Goal: Transaction & Acquisition: Register for event/course

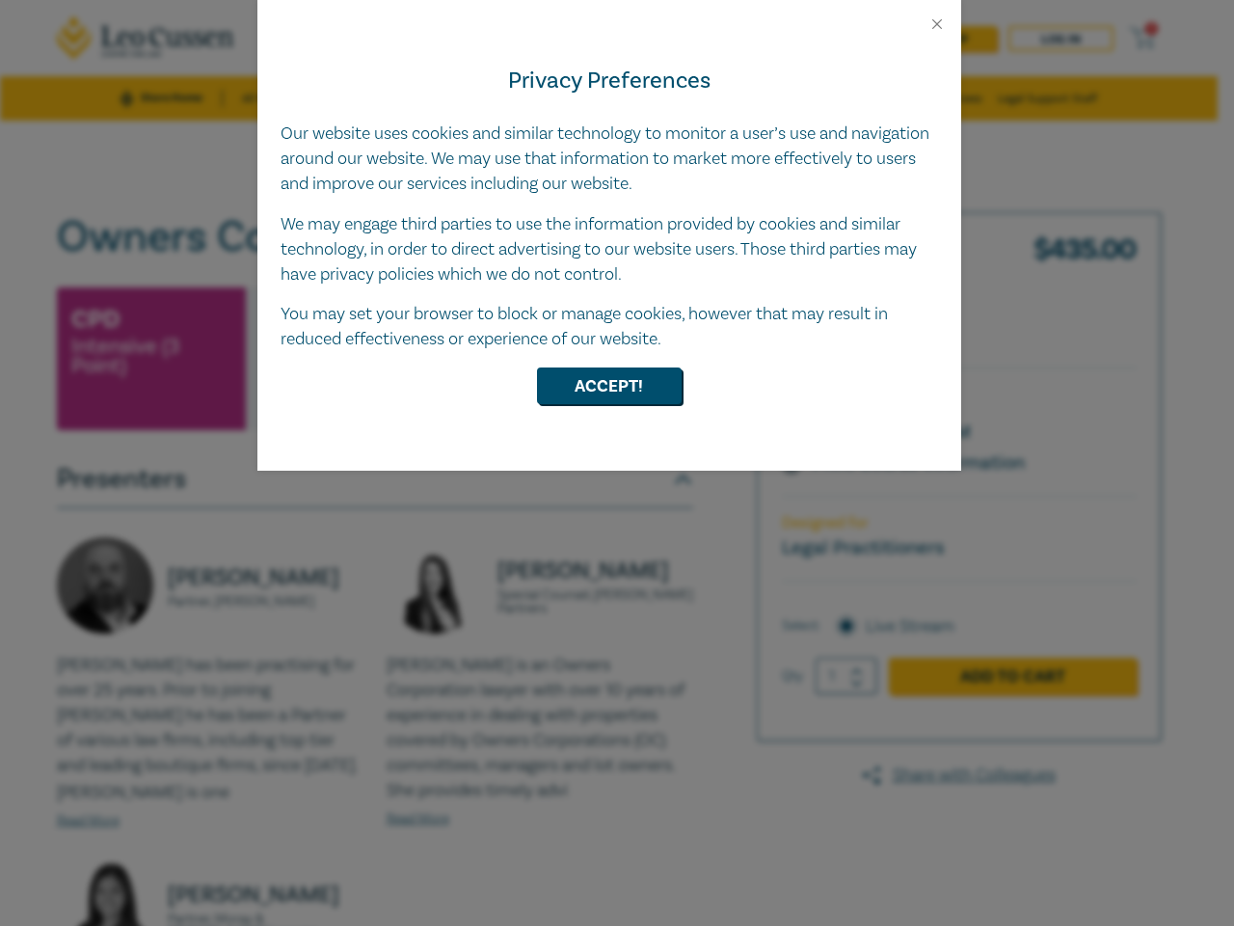
click at [617, 463] on div "Privacy Preferences Our website uses cookies and similar technology to monitor …" at bounding box center [609, 252] width 704 height 438
click at [937, 24] on button "Close" at bounding box center [937, 23] width 17 height 17
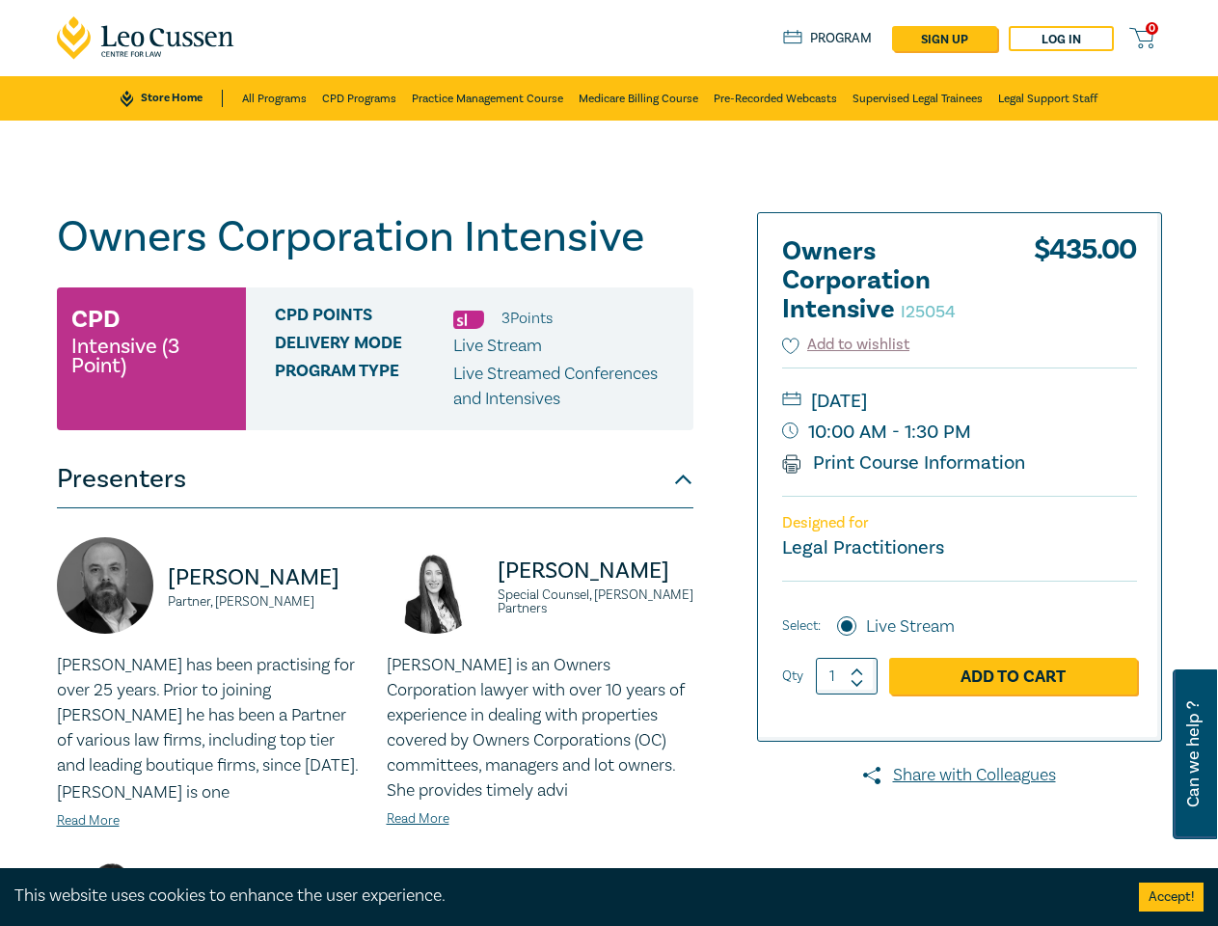
click at [609, 386] on p "Live Streamed Conferences and Intensives" at bounding box center [566, 387] width 226 height 50
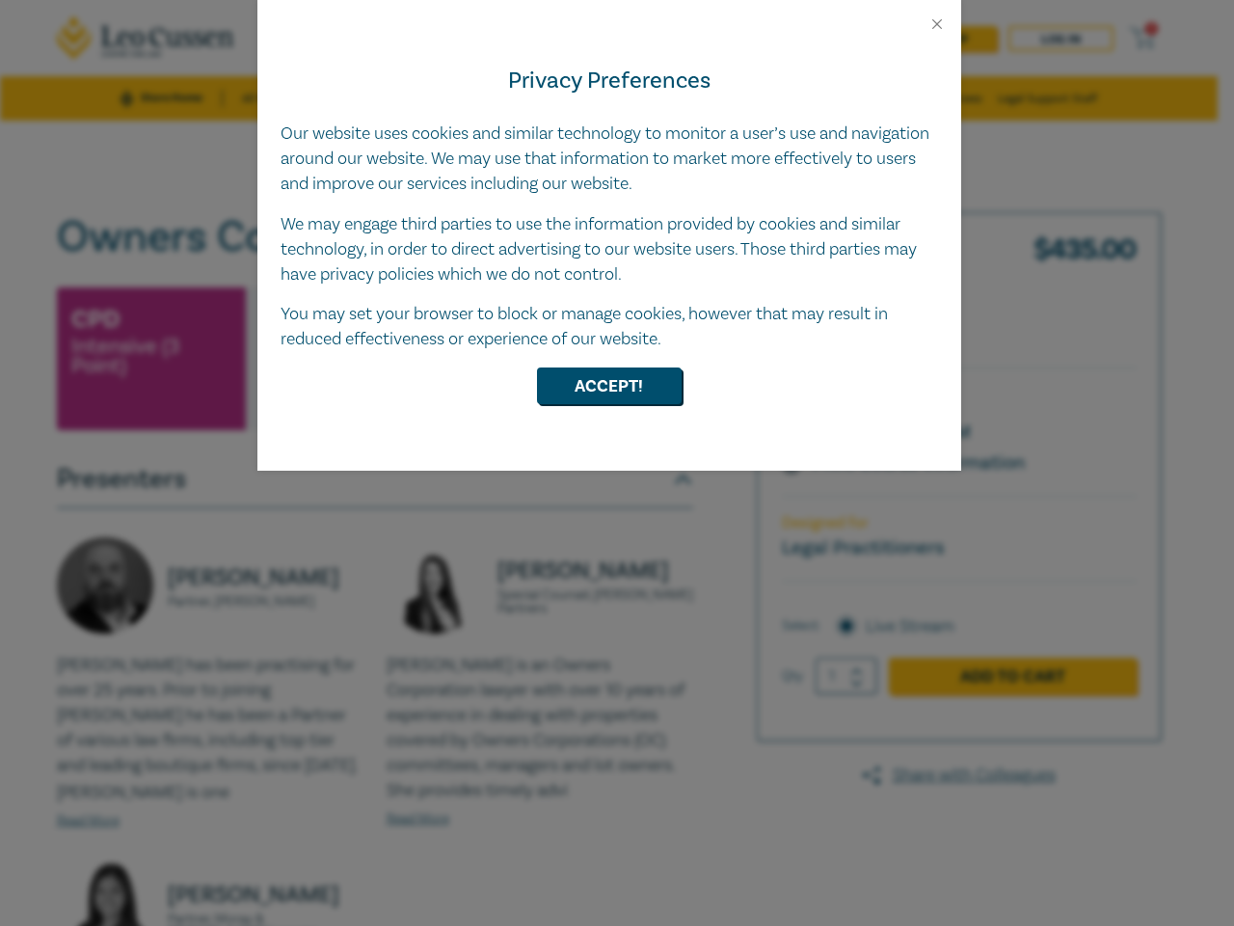
click at [617, 463] on div "Privacy Preferences Our website uses cookies and similar technology to monitor …" at bounding box center [609, 252] width 704 height 438
click at [937, 24] on button "Close" at bounding box center [937, 23] width 17 height 17
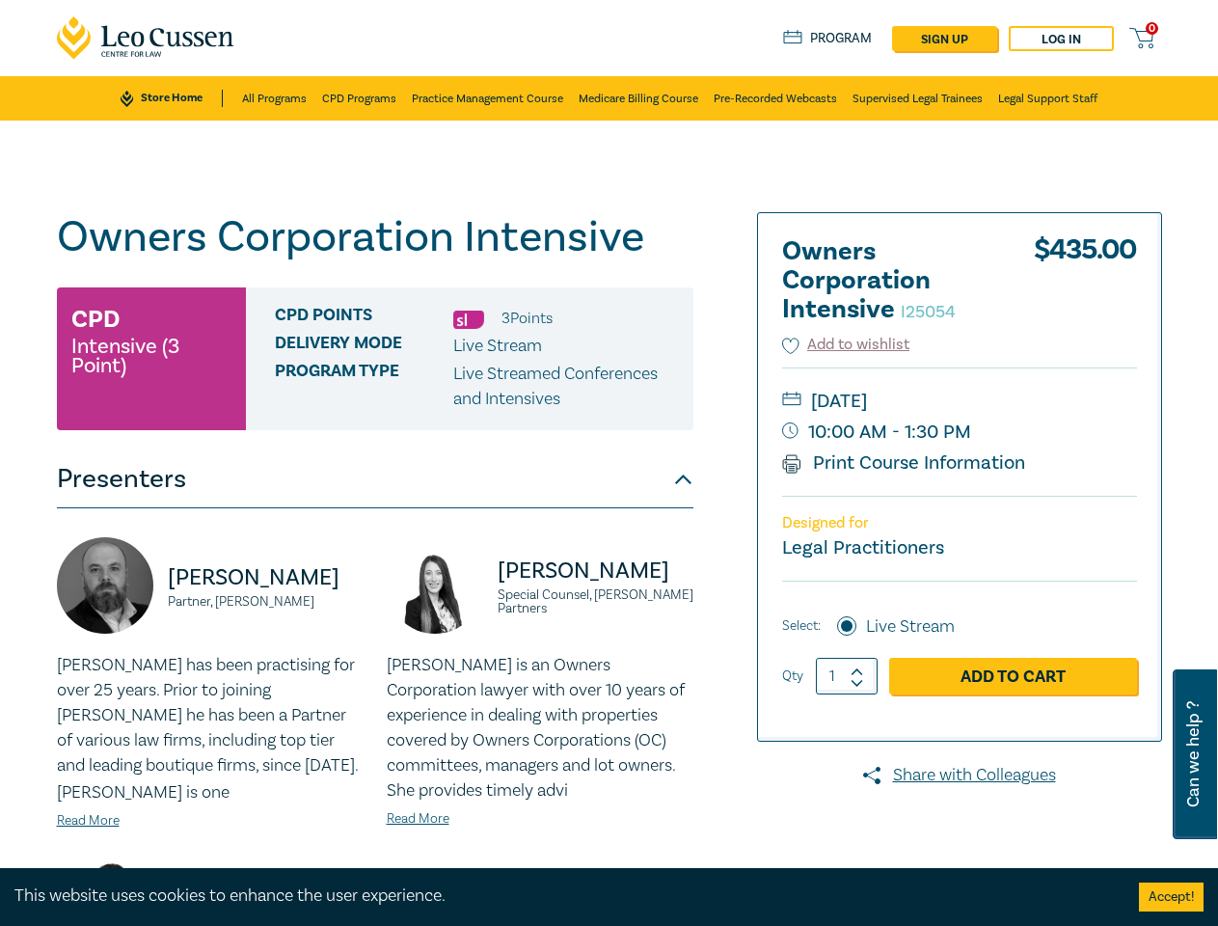
click at [609, 386] on p "Live Streamed Conferences and Intensives" at bounding box center [566, 387] width 226 height 50
